Goal: Task Accomplishment & Management: Complete application form

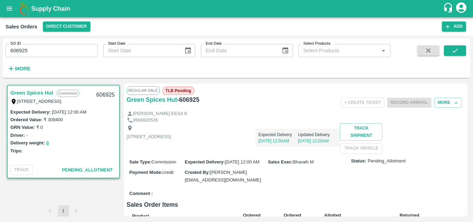
scroll to position [152, 0]
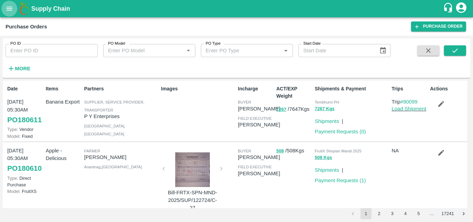
click at [7, 5] on icon "open drawer" at bounding box center [10, 9] width 8 height 8
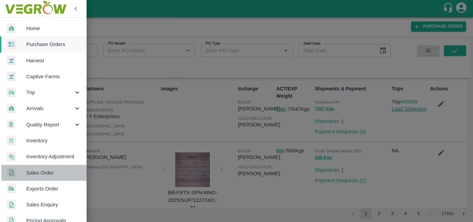
click at [51, 168] on link "Sales Order" at bounding box center [43, 173] width 87 height 16
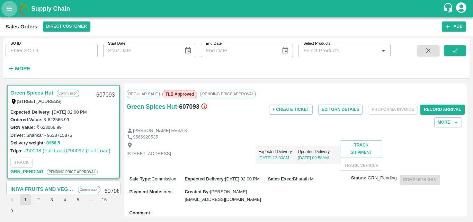
click at [11, 4] on button "open drawer" at bounding box center [9, 9] width 16 height 16
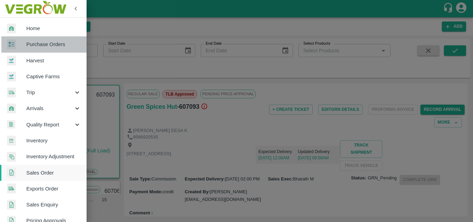
click at [52, 47] on span "Purchase Orders" at bounding box center [53, 45] width 55 height 8
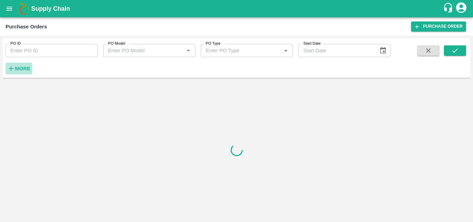
click at [17, 67] on strong "More" at bounding box center [23, 69] width 16 height 6
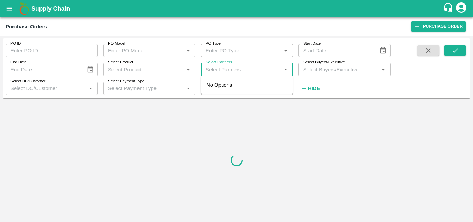
click at [257, 73] on input "Select Partners" at bounding box center [241, 69] width 77 height 9
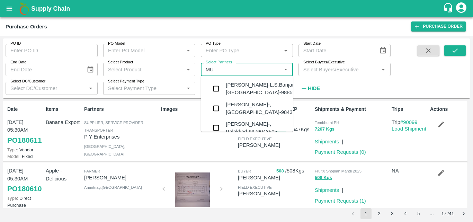
type input "M"
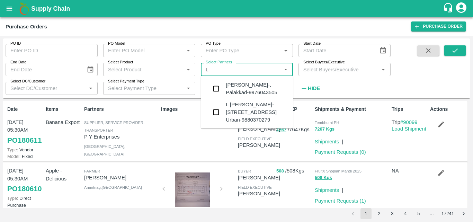
type input "L M"
click at [221, 113] on input "checkbox" at bounding box center [216, 112] width 14 height 14
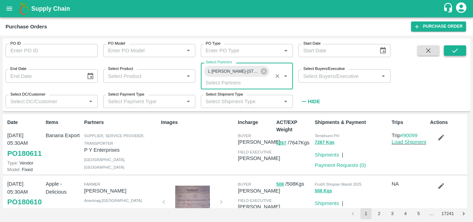
click at [458, 50] on icon "submit" at bounding box center [455, 51] width 8 height 8
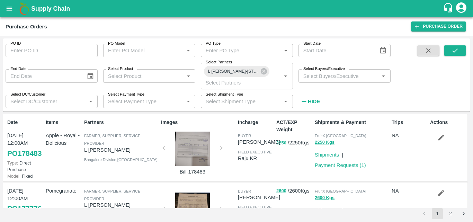
click at [192, 154] on div at bounding box center [193, 149] width 52 height 35
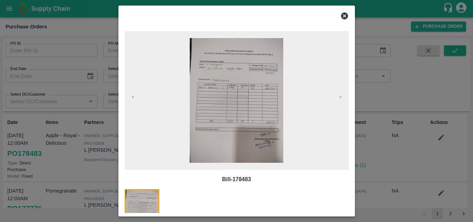
click at [345, 14] on icon at bounding box center [344, 15] width 7 height 7
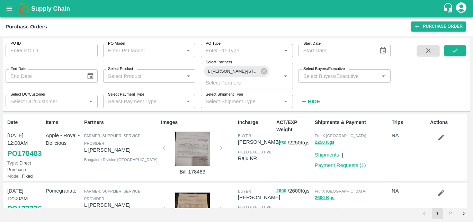
click at [471, 133] on div "PO ID PO ID PO Model PO Model   * PO Type PO Type   * Start Date Start Date End…" at bounding box center [236, 129] width 473 height 186
click at [468, 134] on div "Date 26 Sep, 12:00AM PO 178483 Type: Direct Purchase Model: Fixed Items Apple -…" at bounding box center [236, 161] width 467 height 94
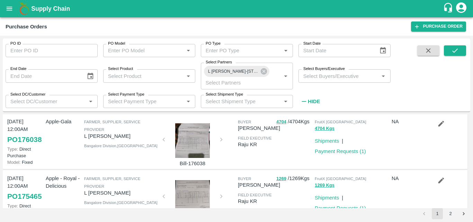
scroll to position [306, 0]
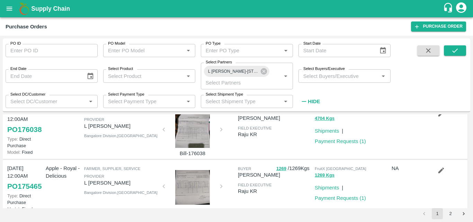
click at [465, 159] on div "14 Sep, 12:00AM PO 176038 Type: Direct Purchase Model: Fixed Apple-Gala Farmer,…" at bounding box center [235, 131] width 465 height 56
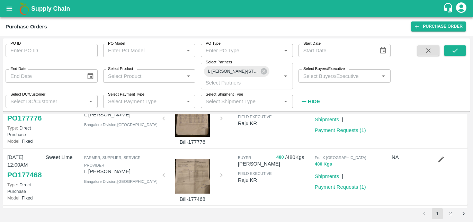
scroll to position [80, 0]
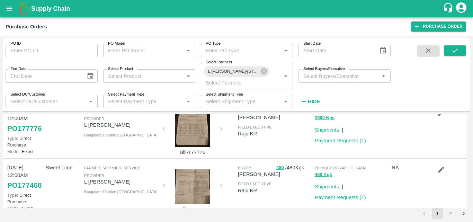
drag, startPoint x: 473, startPoint y: 131, endPoint x: 473, endPoint y: 120, distance: 10.0
click at [473, 120] on div "PO ID PO ID PO Model PO Model   * PO Type PO Type   * Start Date Start Date End…" at bounding box center [236, 129] width 473 height 186
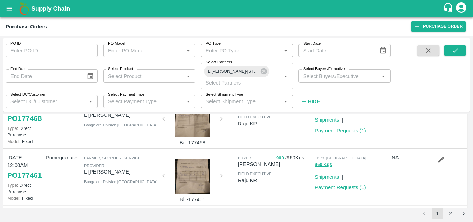
scroll to position [149, 0]
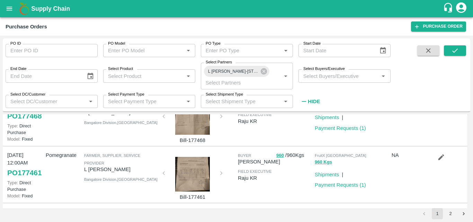
click at [471, 140] on div "PO ID PO ID PO Model PO Model   * PO Type PO Type   * Start Date Start Date End…" at bounding box center [236, 129] width 473 height 186
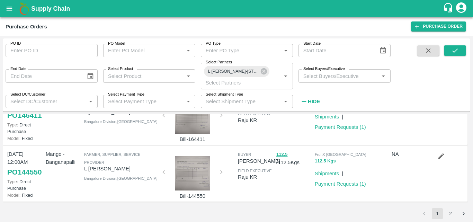
scroll to position [603, 0]
click at [262, 72] on icon at bounding box center [264, 71] width 6 height 6
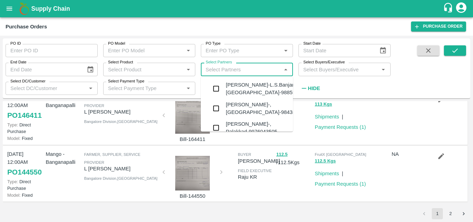
click at [260, 71] on input "Select Partners" at bounding box center [241, 69] width 77 height 9
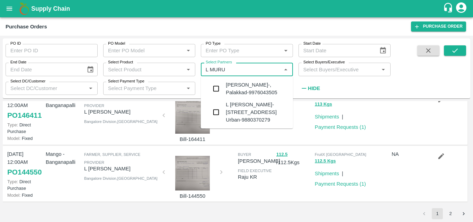
type input "L MURUG"
click at [220, 113] on input "checkbox" at bounding box center [216, 112] width 14 height 14
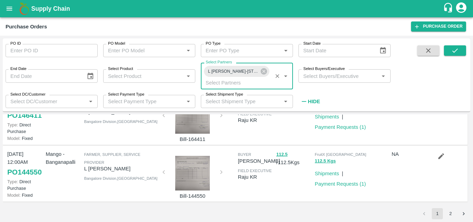
scroll to position [603, 0]
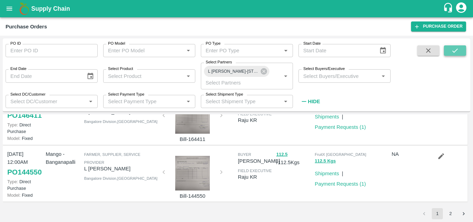
click at [455, 53] on icon "submit" at bounding box center [455, 51] width 8 height 8
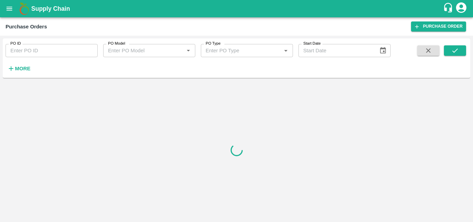
click at [9, 8] on icon "open drawer" at bounding box center [10, 9] width 8 height 8
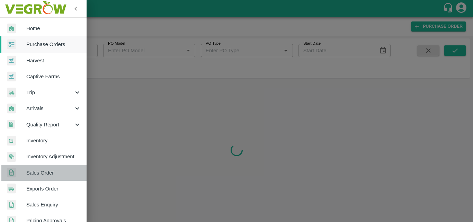
click at [54, 178] on link "Sales Order" at bounding box center [43, 173] width 87 height 16
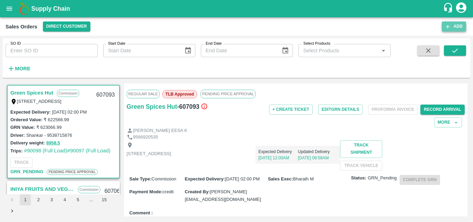
click at [454, 26] on button "Add" at bounding box center [454, 26] width 24 height 10
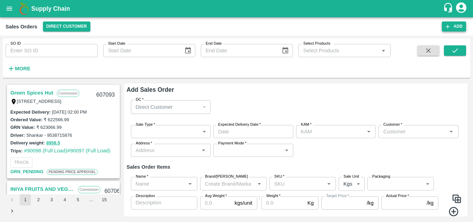
type input "Bharath M"
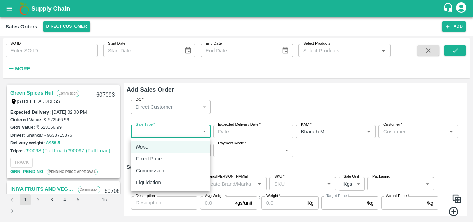
click at [204, 133] on body "Supply Chain Sales Orders Direct Customer Add SO ID SO ID Start Date Start Date…" at bounding box center [236, 111] width 473 height 222
click at [149, 169] on p "Commission" at bounding box center [150, 171] width 28 height 8
type input "2"
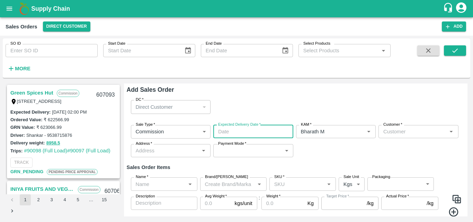
type input "DD/MM/YYYY hh:mm aa"
click at [272, 137] on input "DD/MM/YYYY hh:mm aa" at bounding box center [250, 131] width 75 height 13
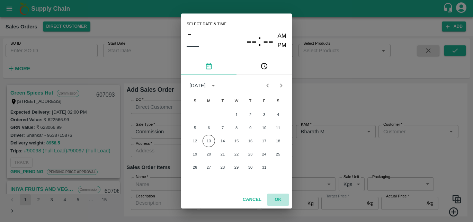
click at [278, 196] on button "OK" at bounding box center [278, 200] width 22 height 12
type input "DD/MM/YYYY hh:mm aa"
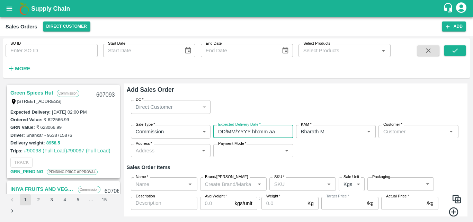
click at [266, 133] on input "DD/MM/YYYY hh:mm aa" at bounding box center [250, 131] width 75 height 13
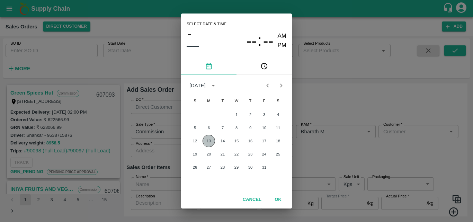
click at [211, 143] on button "13" at bounding box center [209, 141] width 12 height 12
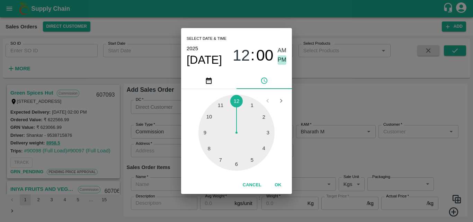
click at [285, 59] on span "PM" at bounding box center [282, 59] width 9 height 9
type input "[DATE] 12:00 PM"
click at [282, 186] on button "OK" at bounding box center [278, 185] width 22 height 12
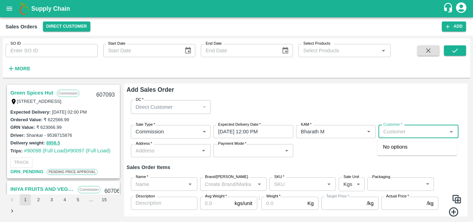
click at [405, 133] on input "Customer   *" at bounding box center [413, 131] width 64 height 9
click at [410, 145] on p "Green Spices Hut" at bounding box center [403, 147] width 41 height 8
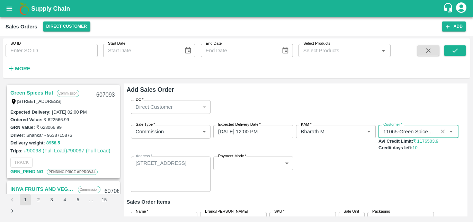
type input "11065-Green Spices Hut"
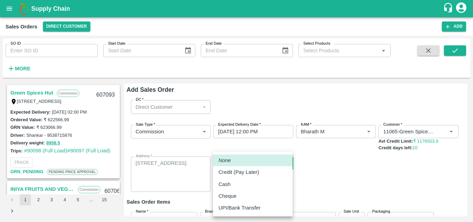
click at [267, 157] on body "Supply Chain Sales Orders Direct Customer Add SO ID SO ID Start Date Start Date…" at bounding box center [236, 111] width 473 height 222
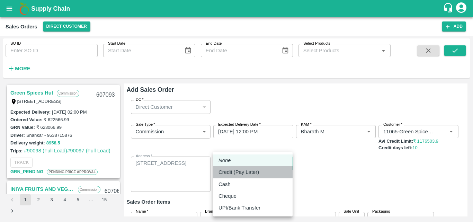
click at [259, 171] on div "Credit (Pay Later)" at bounding box center [240, 172] width 44 height 8
type input "credit"
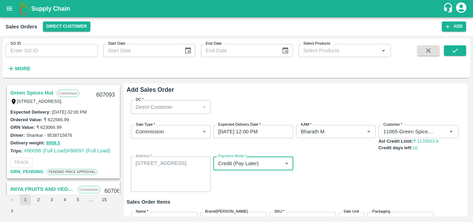
click at [467, 185] on div "Add Sales Order DC   * Direct Customer 6 DC Sale Type   * Commission 2 Sale Typ…" at bounding box center [296, 149] width 344 height 133
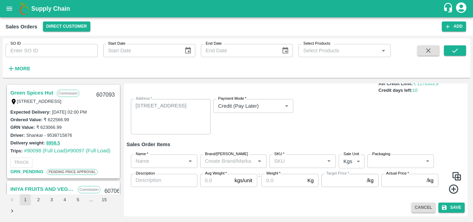
click at [147, 162] on input "Name   *" at bounding box center [158, 161] width 51 height 9
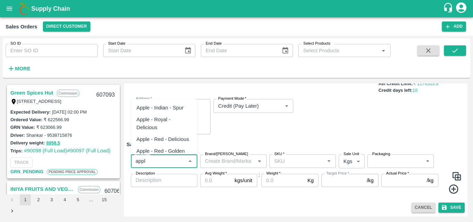
click at [155, 123] on div "Apple - Royal - Delicious" at bounding box center [163, 124] width 55 height 16
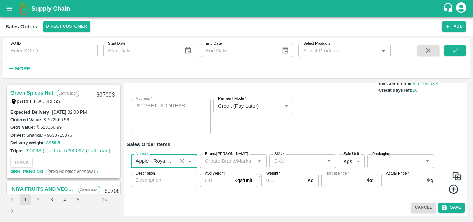
type input "Apple - Royal - Delicious"
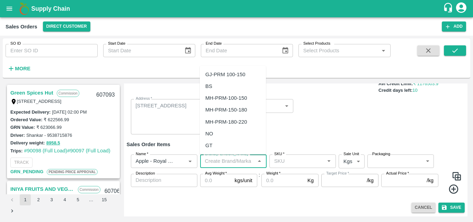
click at [243, 163] on input "Brand/[PERSON_NAME]" at bounding box center [227, 161] width 51 height 9
type input "S"
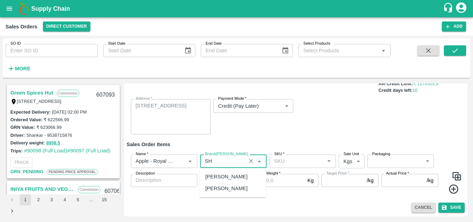
type input "S"
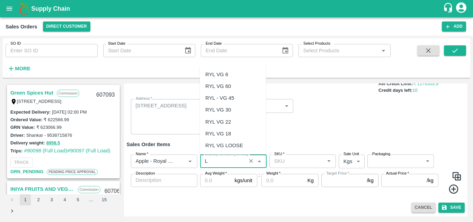
type input "L"
click at [168, 166] on div "Name   *" at bounding box center [164, 160] width 66 height 13
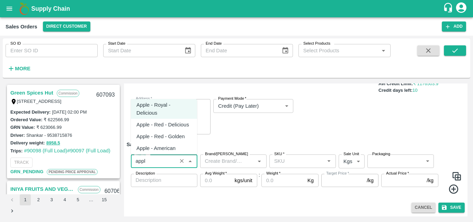
scroll to position [0, 0]
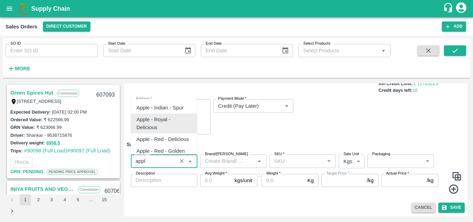
click at [148, 122] on div "Apple - Royal - Delicious" at bounding box center [163, 124] width 55 height 16
type input "Apple - Royal - Delicious"
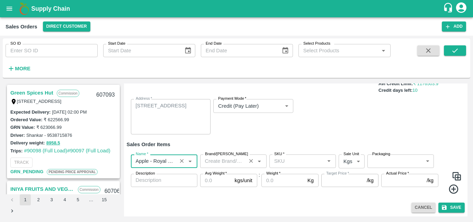
click at [247, 166] on div at bounding box center [255, 161] width 17 height 9
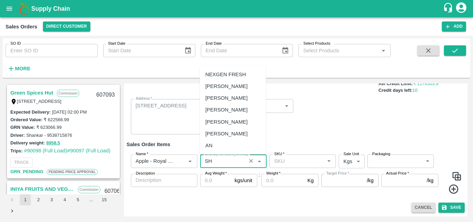
type input "S"
type input "M"
click at [165, 166] on div "Name   *" at bounding box center [164, 160] width 66 height 13
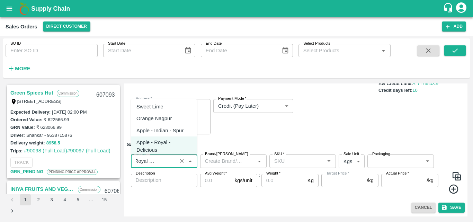
scroll to position [275, 0]
click at [177, 161] on button "Clear" at bounding box center [181, 161] width 9 height 9
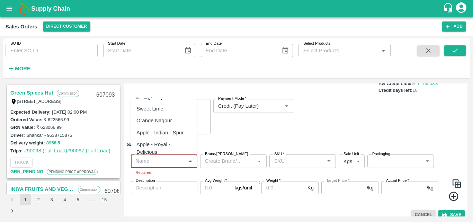
scroll to position [0, 0]
click at [152, 125] on div "Apple - Royal - Delicious" at bounding box center [163, 124] width 55 height 16
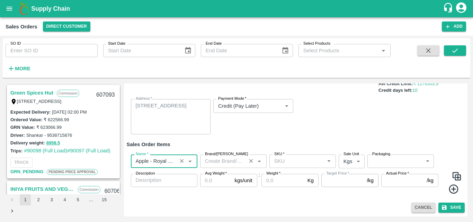
type input "Apple - Royal - Delicious"
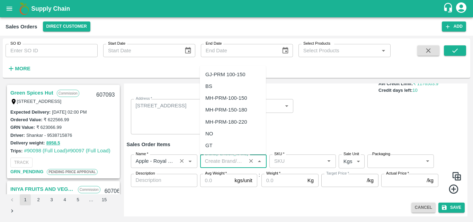
click at [228, 160] on input "Brand/[PERSON_NAME]" at bounding box center [223, 161] width 42 height 9
type input "S"
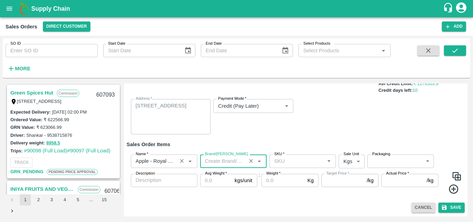
click at [236, 161] on input "Brand/[PERSON_NAME]" at bounding box center [223, 161] width 42 height 9
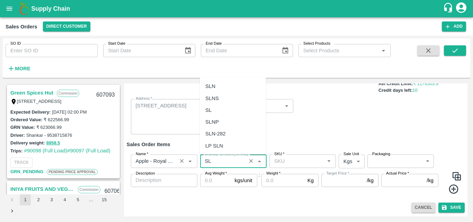
type input "S"
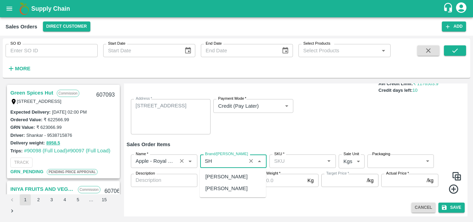
type input "S"
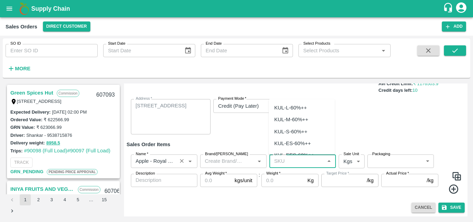
click at [299, 160] on input "SKU   *" at bounding box center [296, 161] width 51 height 9
click at [301, 143] on div "SHIM-L-ROYL" at bounding box center [290, 144] width 33 height 8
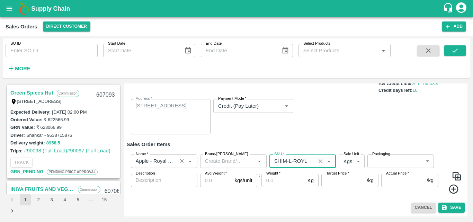
type input "SHIM-L-ROYL"
click at [351, 161] on body "Supply Chain Sales Orders Direct Customer Add SO ID SO ID Start Date Start Date…" at bounding box center [236, 111] width 473 height 222
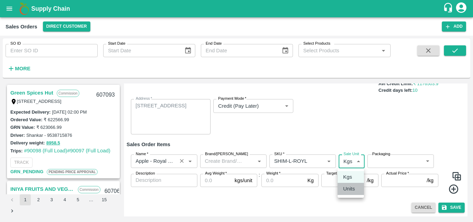
click at [356, 194] on li "Units" at bounding box center [351, 189] width 26 height 12
type input "2"
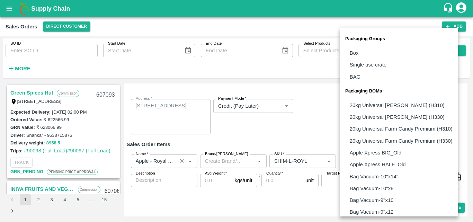
click at [407, 162] on body "Supply Chain Sales Orders Direct Customer Add SO ID SO ID Start Date Start Date…" at bounding box center [236, 111] width 473 height 222
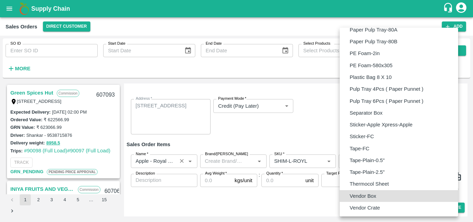
type input "BOM/276"
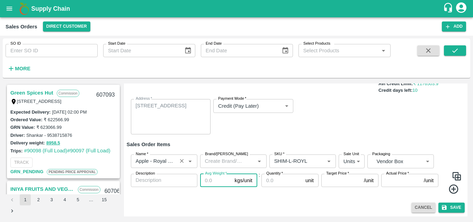
click at [212, 183] on input "Avg Weight   *" at bounding box center [216, 180] width 32 height 13
type input "25"
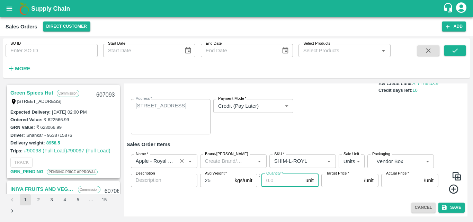
click at [283, 182] on input "Quantity   *" at bounding box center [281, 180] width 41 height 13
type input "45"
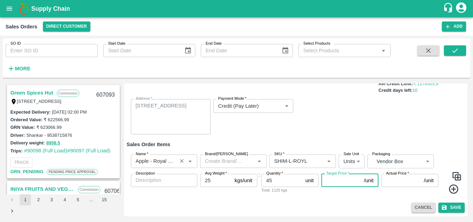
click at [349, 180] on input "Target Price   *" at bounding box center [341, 180] width 40 height 13
type input "2500"
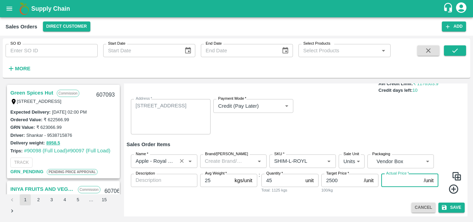
click at [390, 180] on input "Actual Price   *" at bounding box center [401, 180] width 40 height 13
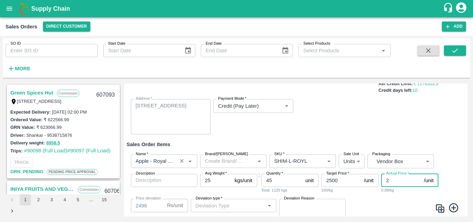
type input "25"
type input "2475"
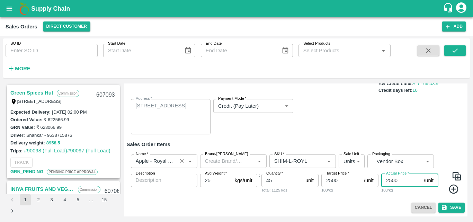
type input "2500"
click at [357, 206] on div "Cancel Save" at bounding box center [296, 208] width 338 height 10
click at [457, 207] on button "Save" at bounding box center [451, 208] width 26 height 10
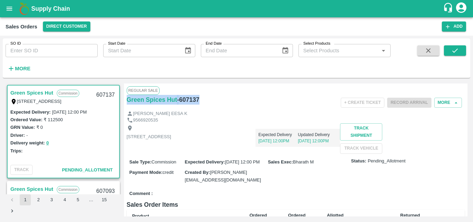
drag, startPoint x: 201, startPoint y: 99, endPoint x: 124, endPoint y: 109, distance: 78.2
click at [124, 109] on div "Regular Sale Green Spices Hut - 607137 + Create Ticket Record Arrival More [PER…" at bounding box center [296, 149] width 344 height 133
copy div "Green Spices Hut - 607137"
click at [225, 100] on div "Green Spices Hut - 607137" at bounding box center [183, 100] width 113 height 10
click at [467, 154] on div "Green Spices Hut Commission [STREET_ADDRESS] 607137 Expected Delivery : [DATE] …" at bounding box center [236, 150] width 467 height 138
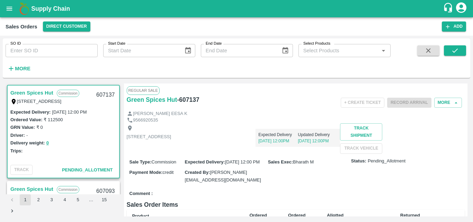
click at [467, 154] on div "Green Spices Hut Commission [STREET_ADDRESS] 607137 Expected Delivery : [DATE] …" at bounding box center [236, 150] width 467 height 138
